Goal: Navigation & Orientation: Find specific page/section

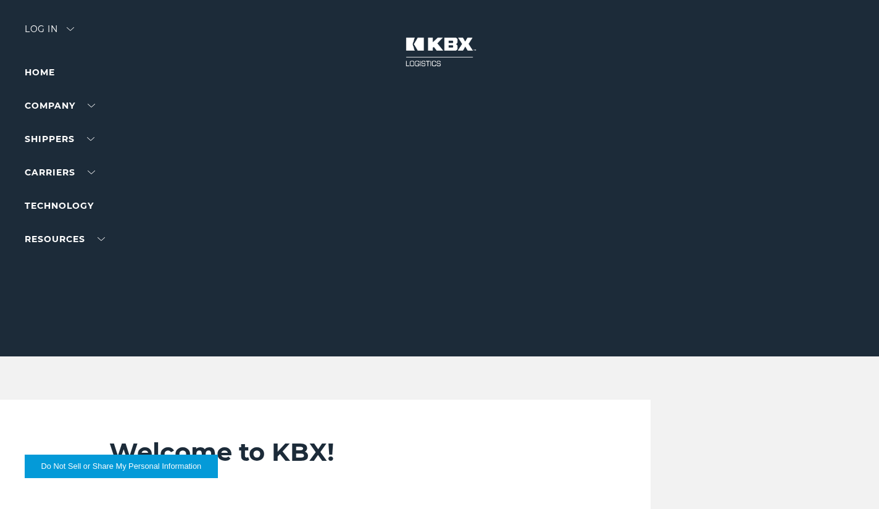
click at [51, 31] on div "Log in" at bounding box center [49, 34] width 49 height 18
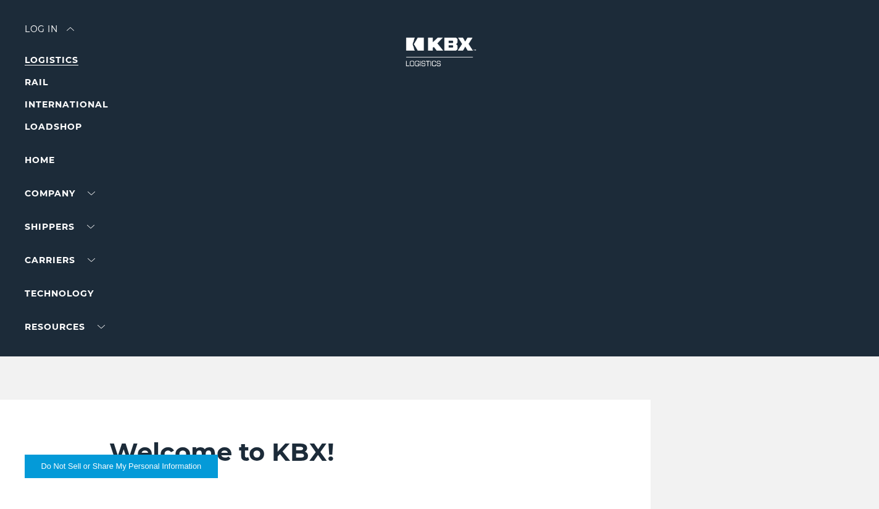
click at [67, 59] on link "LOGISTICS" at bounding box center [52, 59] width 54 height 11
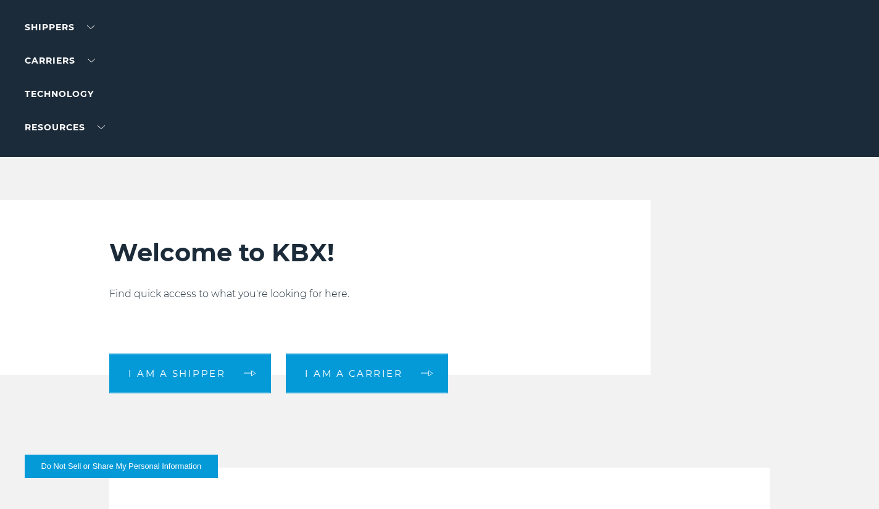
scroll to position [185, 0]
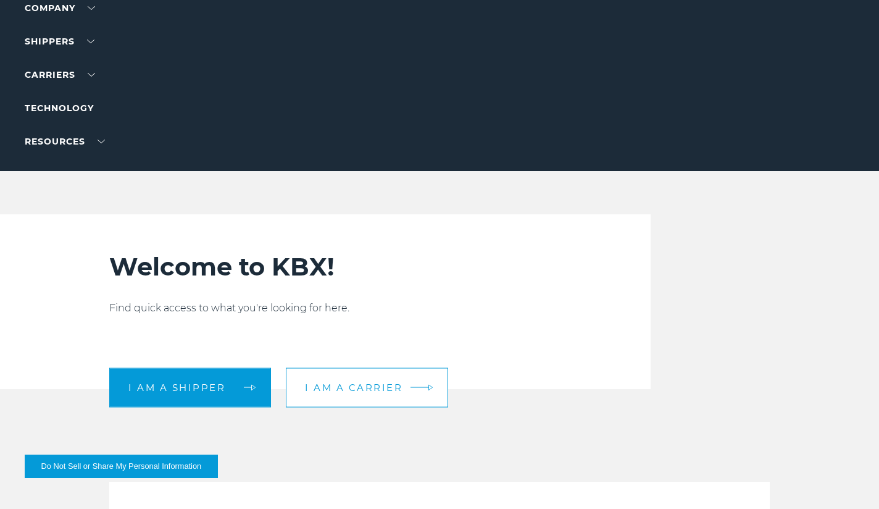
click at [373, 379] on link "I am a carrier" at bounding box center [367, 387] width 162 height 40
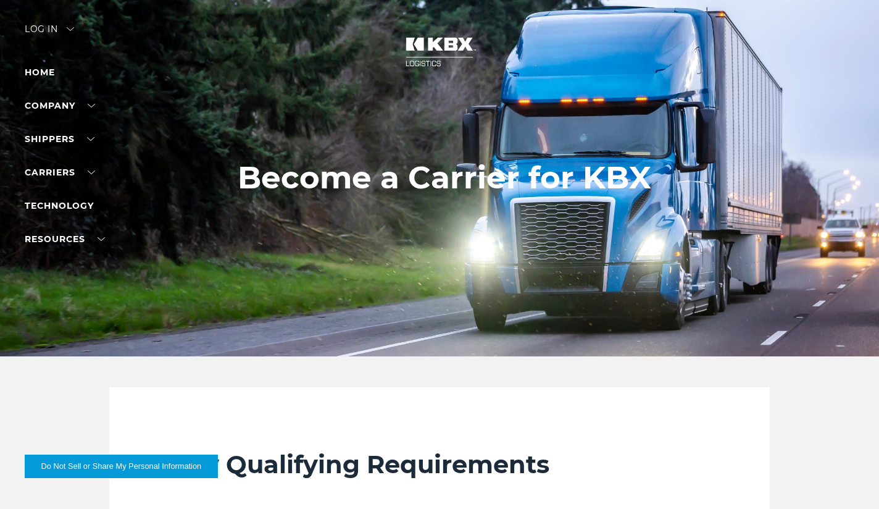
click at [57, 30] on div "Log in" at bounding box center [49, 34] width 49 height 18
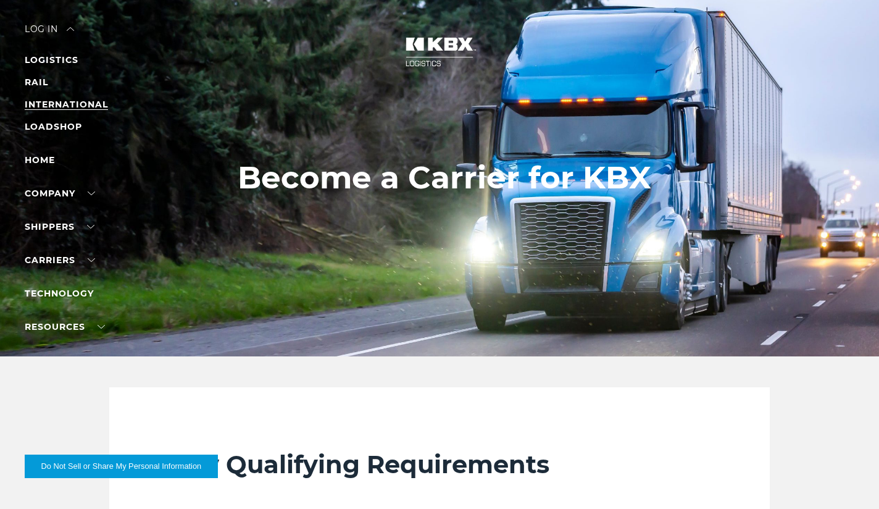
click at [69, 107] on link "INTERNATIONAL" at bounding box center [66, 104] width 83 height 11
click at [40, 60] on link "LOGISTICS" at bounding box center [52, 59] width 54 height 11
click at [56, 27] on div "Log in" at bounding box center [49, 34] width 49 height 18
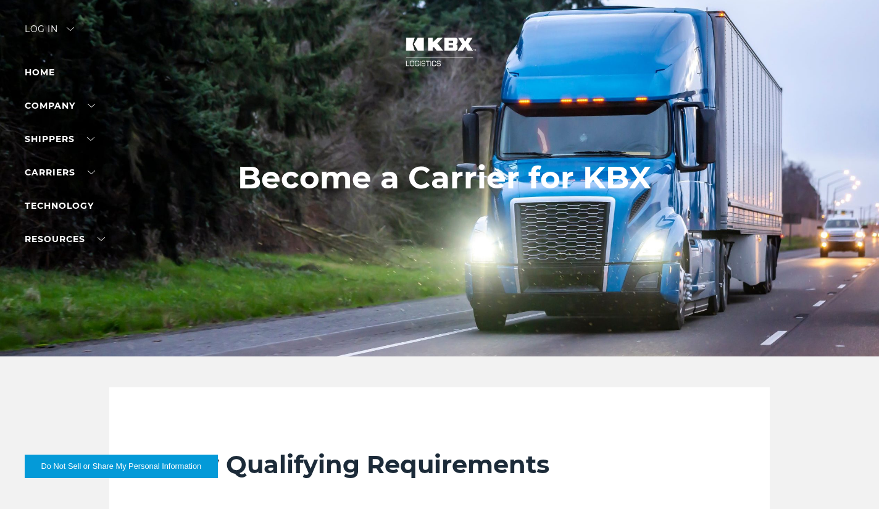
click at [54, 31] on div "Log in" at bounding box center [49, 34] width 49 height 18
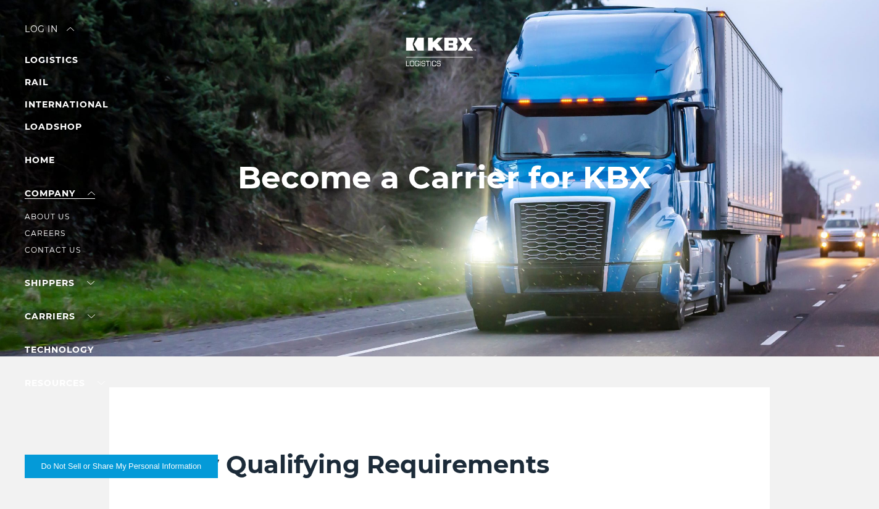
click at [66, 194] on link "Company" at bounding box center [60, 193] width 70 height 11
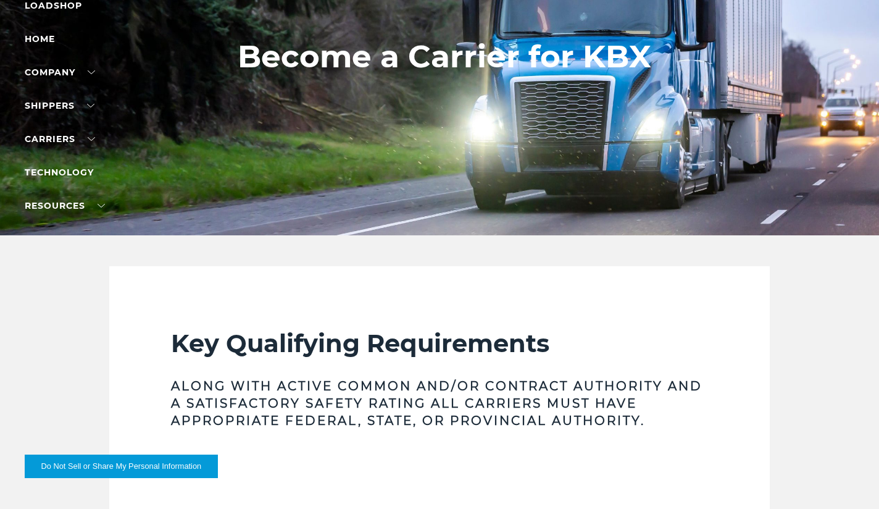
scroll to position [123, 0]
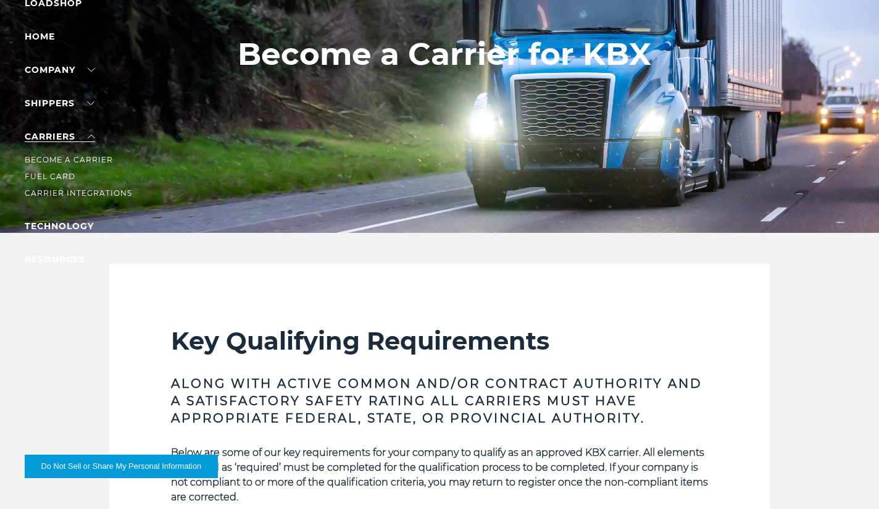
click at [62, 135] on link "Carriers" at bounding box center [60, 136] width 70 height 11
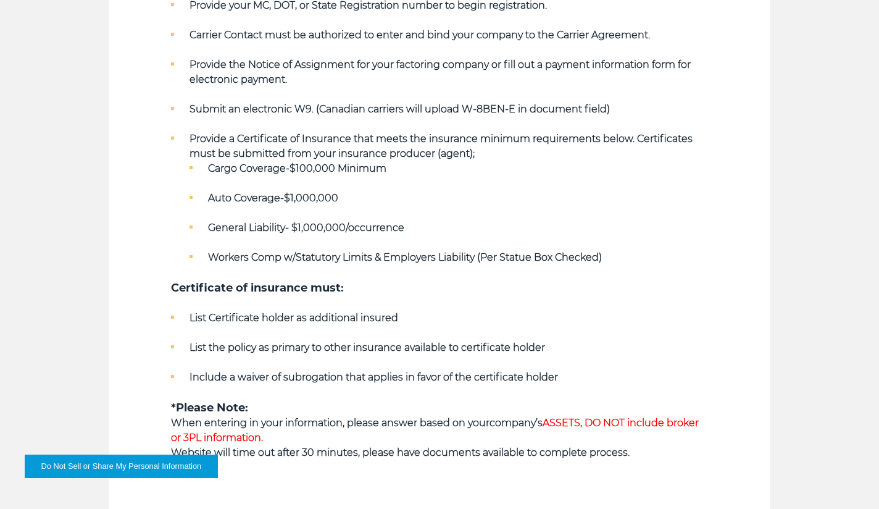
scroll to position [741, 0]
